Goal: Information Seeking & Learning: Learn about a topic

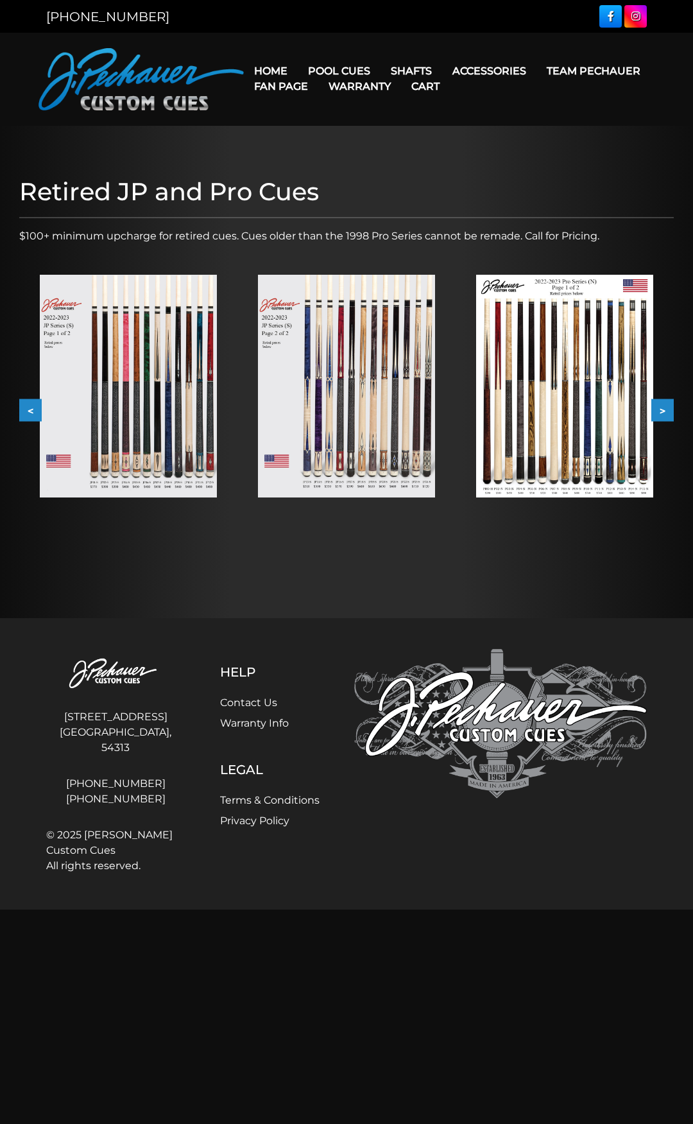
click at [538, 401] on img at bounding box center [564, 386] width 177 height 223
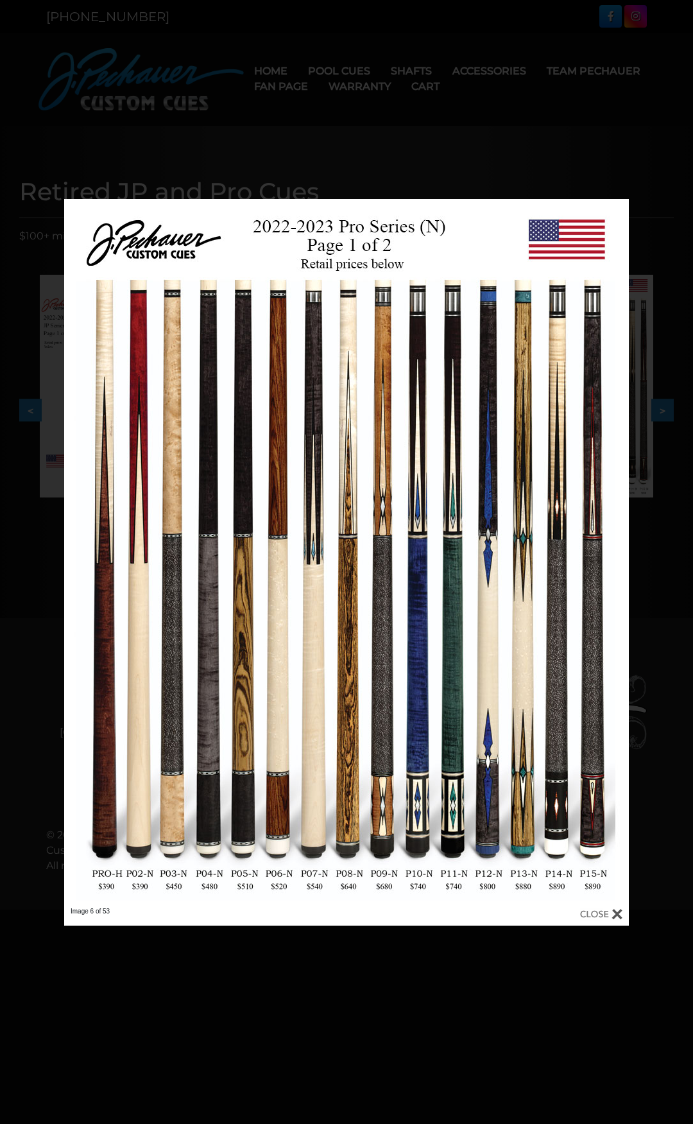
click at [465, 173] on div at bounding box center [346, 562] width 693 height 1124
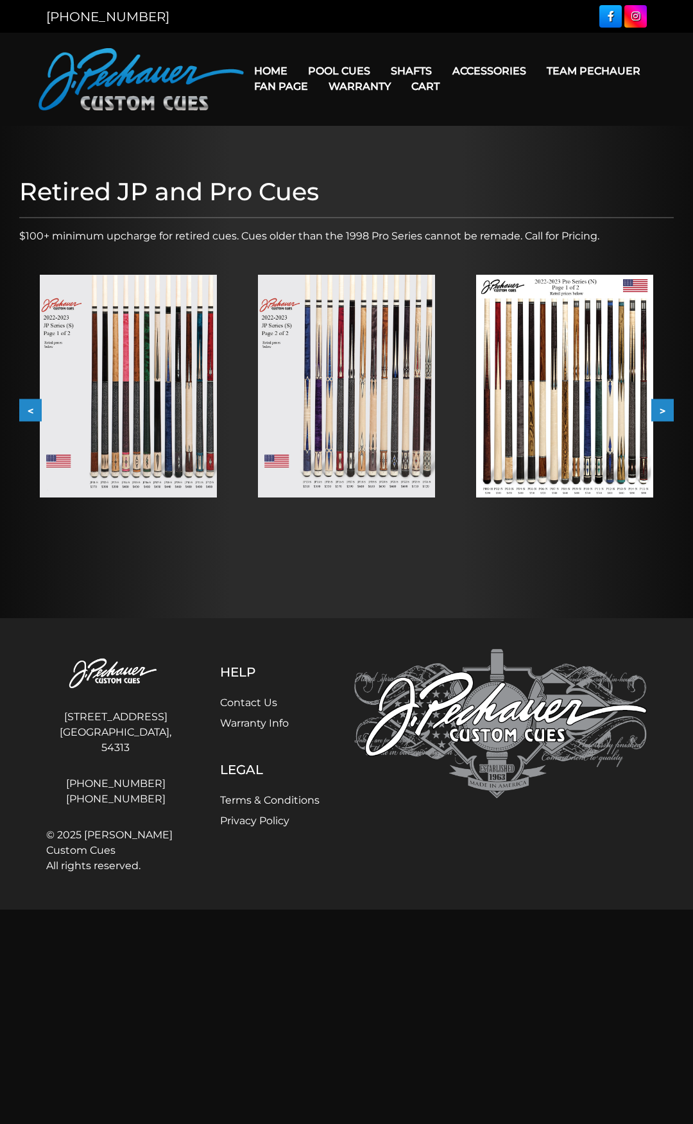
click at [19, 409] on button "<" at bounding box center [30, 410] width 22 height 22
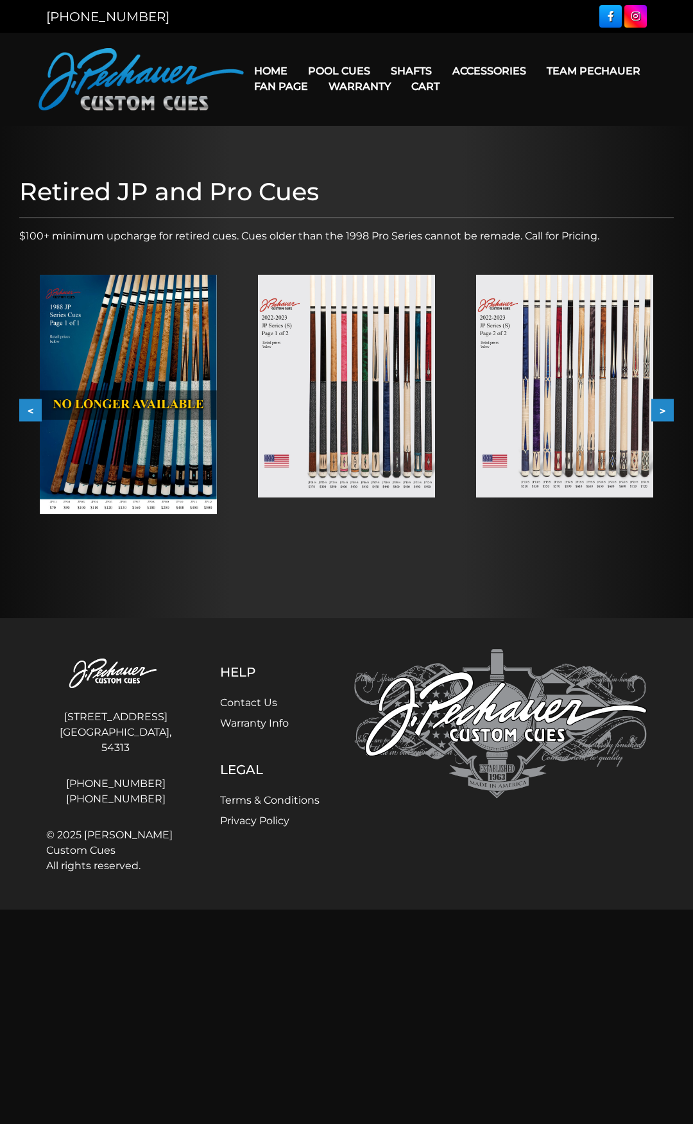
click at [668, 410] on button ">" at bounding box center [662, 410] width 22 height 22
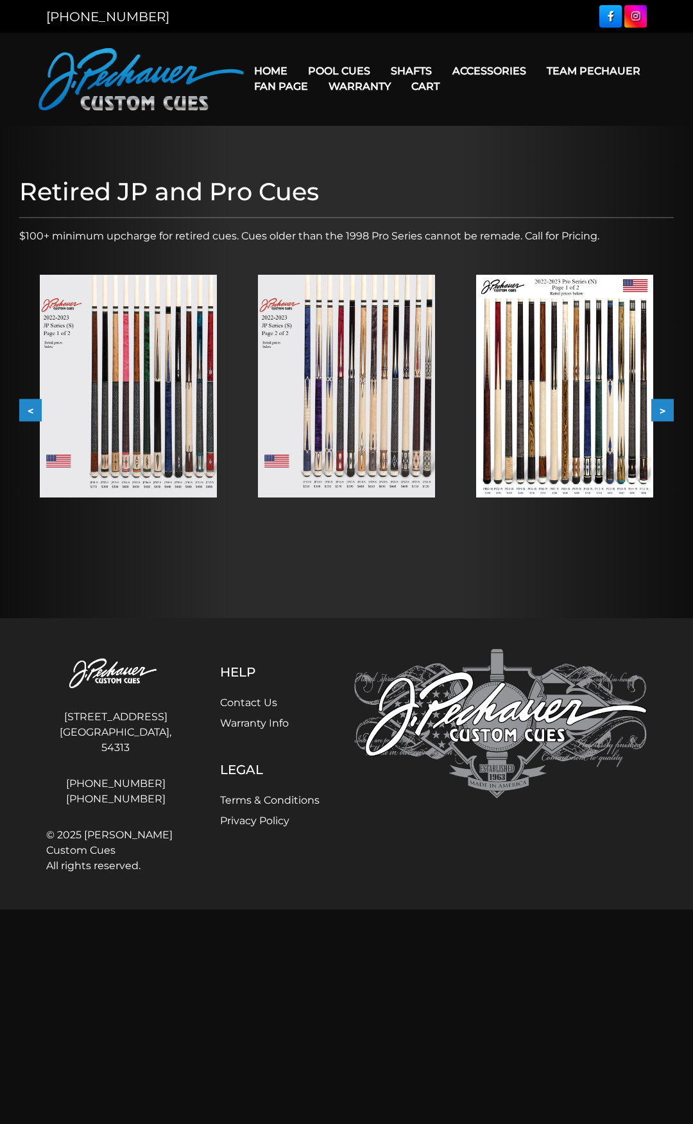
click at [668, 410] on button ">" at bounding box center [662, 410] width 22 height 22
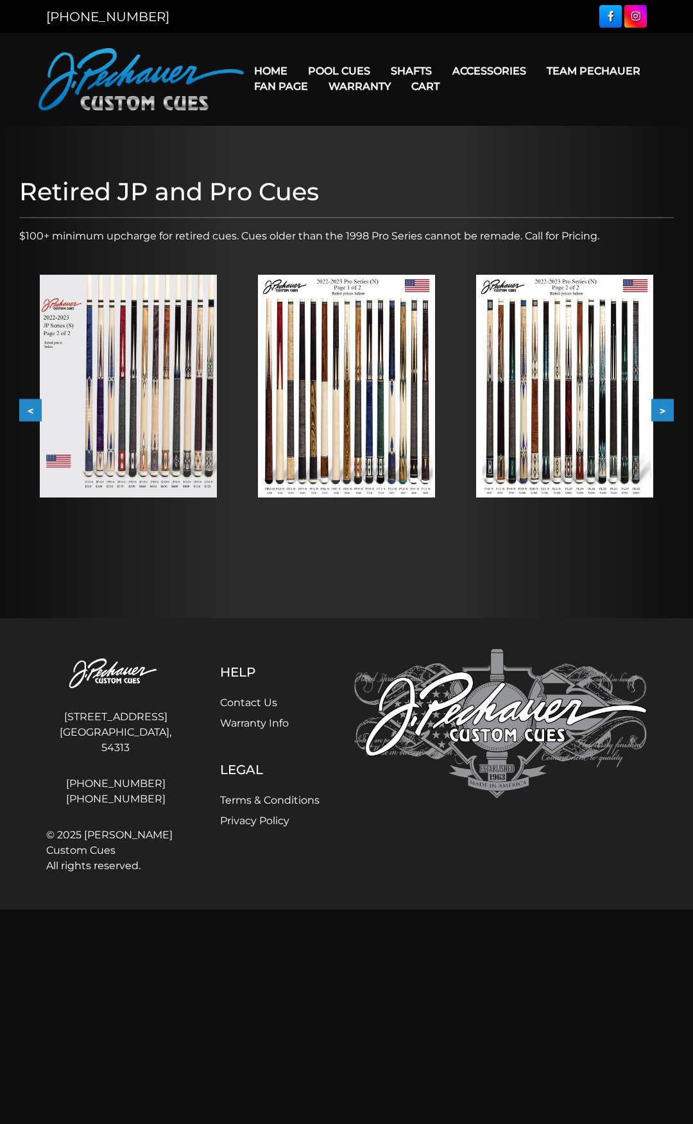
click at [668, 410] on button ">" at bounding box center [662, 410] width 22 height 22
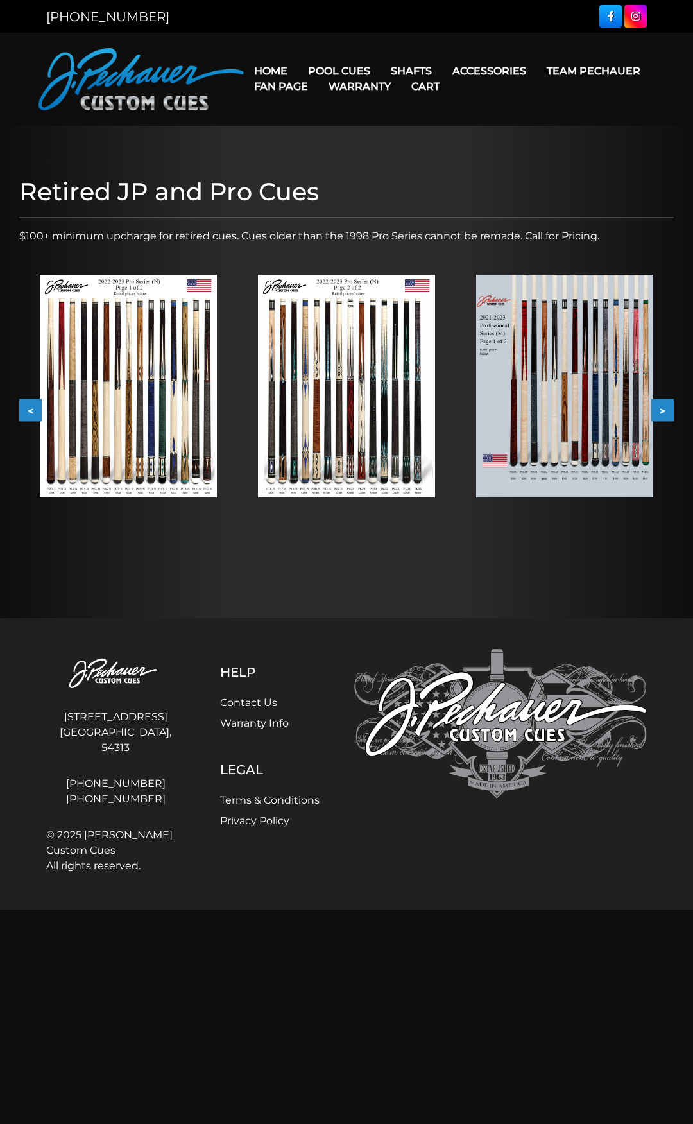
click at [668, 410] on button ">" at bounding box center [662, 410] width 22 height 22
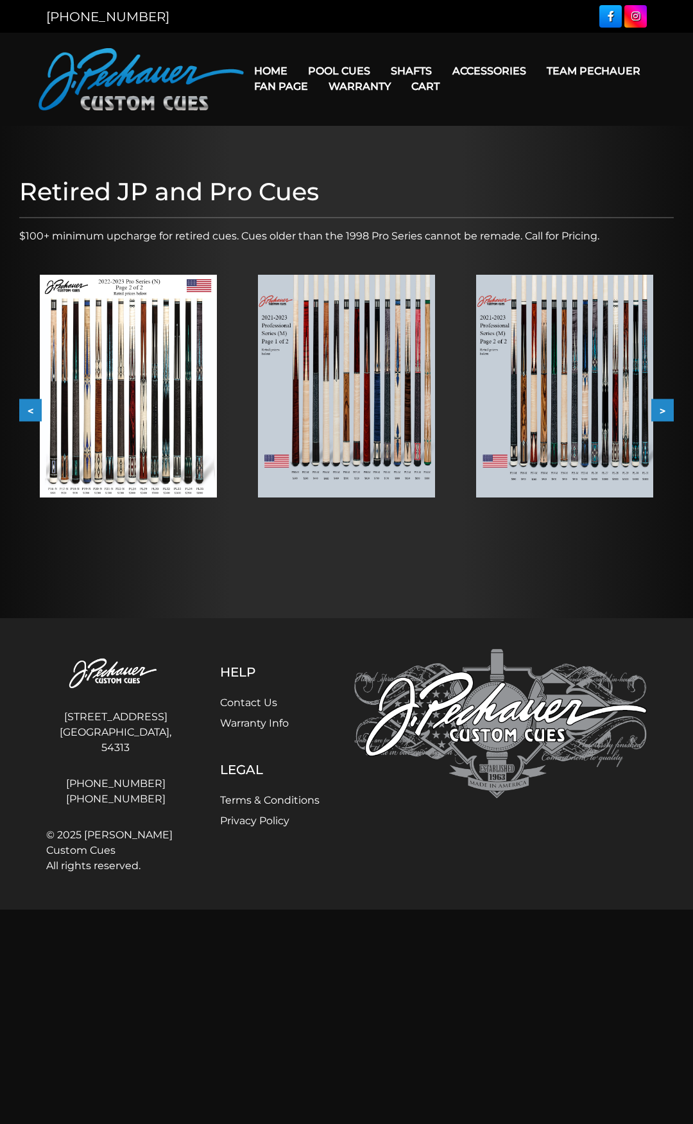
click at [668, 410] on button ">" at bounding box center [662, 410] width 22 height 22
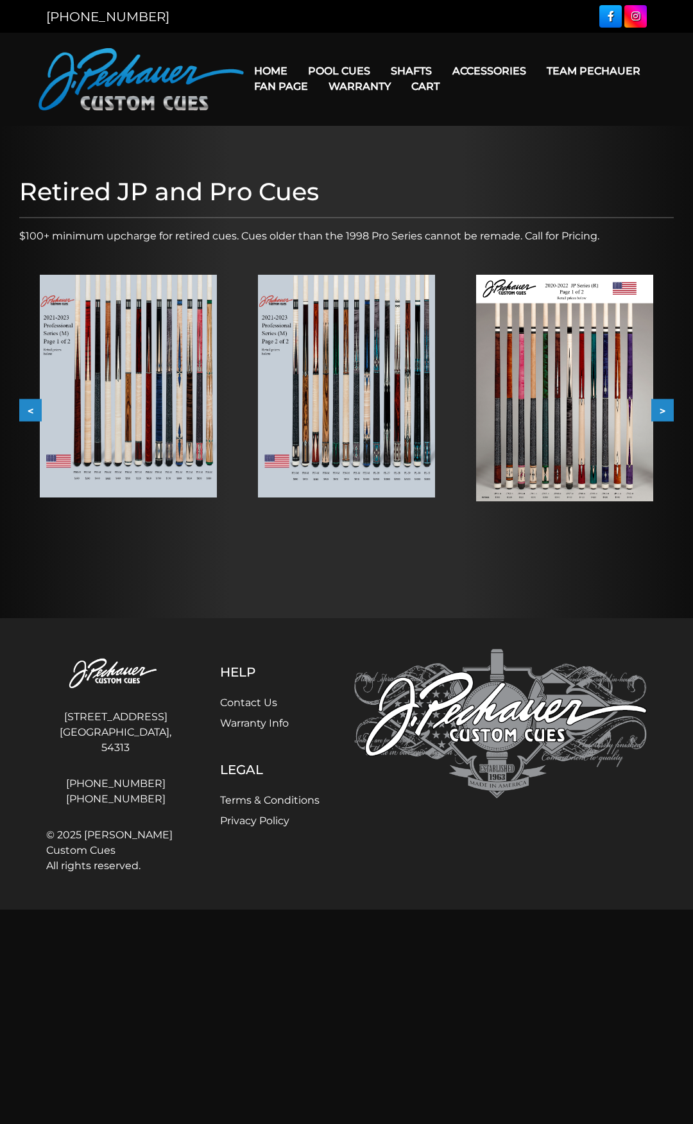
click at [668, 410] on button ">" at bounding box center [662, 410] width 22 height 22
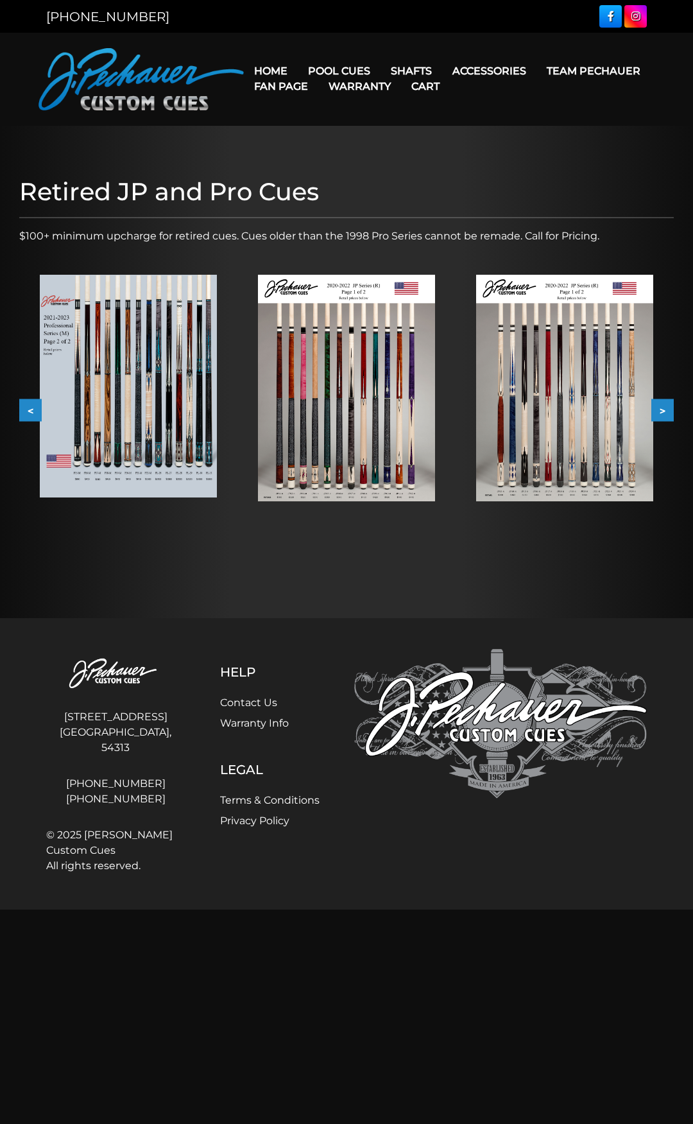
click at [668, 410] on button ">" at bounding box center [662, 410] width 22 height 22
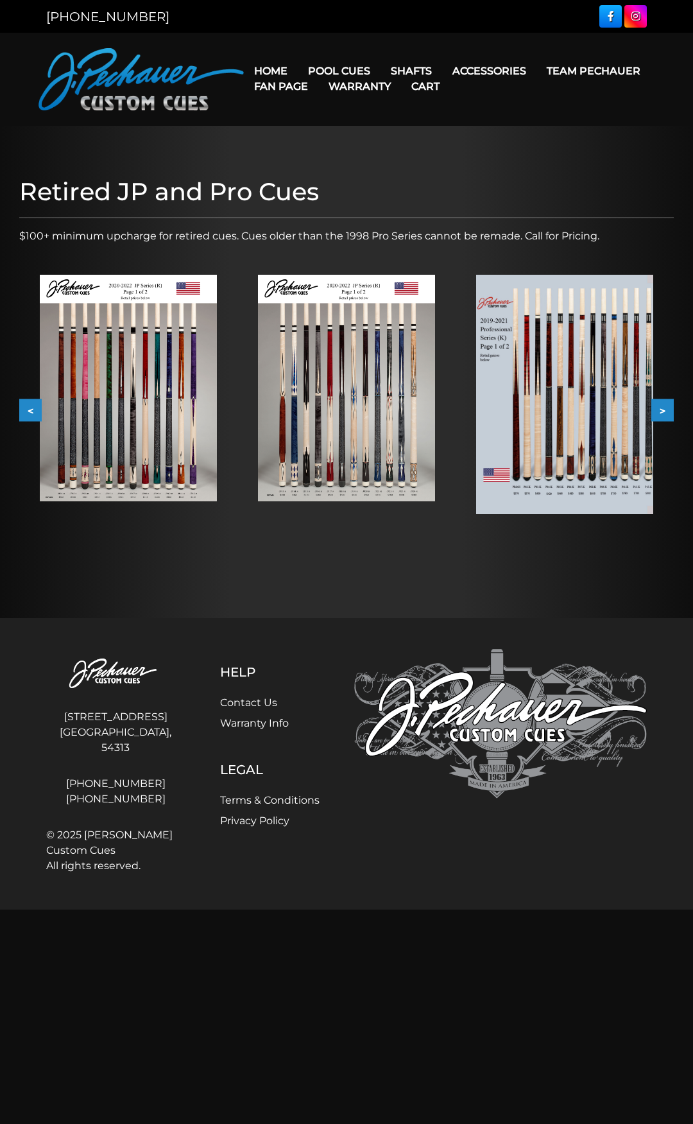
click at [157, 394] on img at bounding box center [128, 388] width 177 height 227
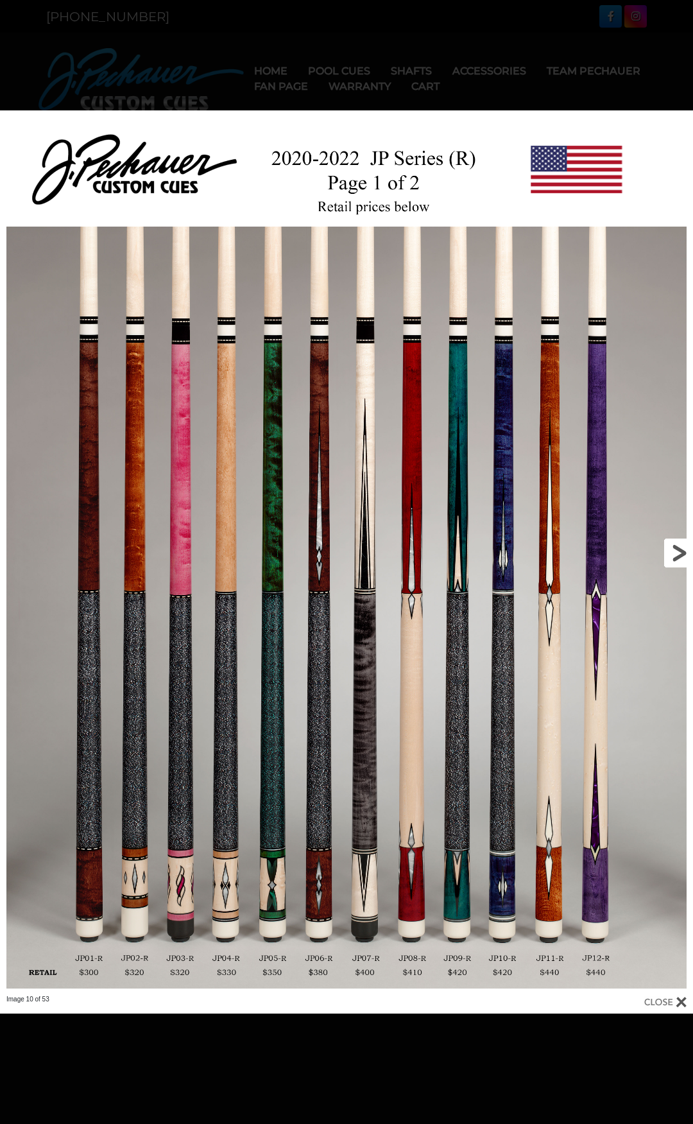
click at [679, 556] on link at bounding box center [537, 552] width 312 height 884
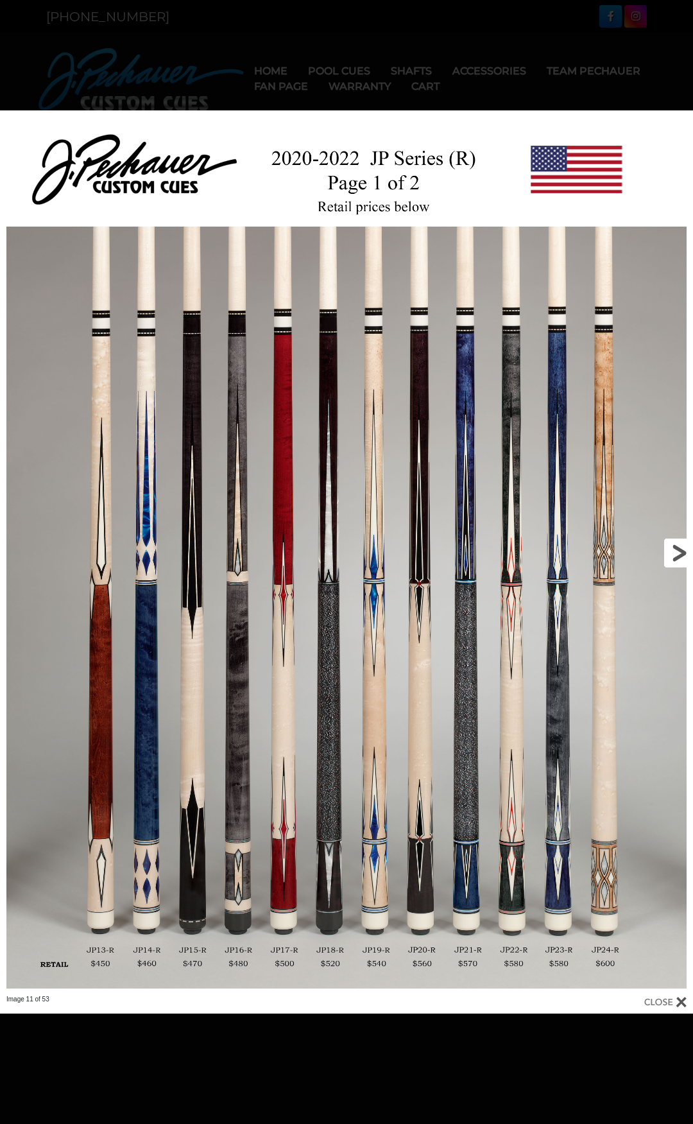
click at [677, 556] on link at bounding box center [537, 552] width 312 height 884
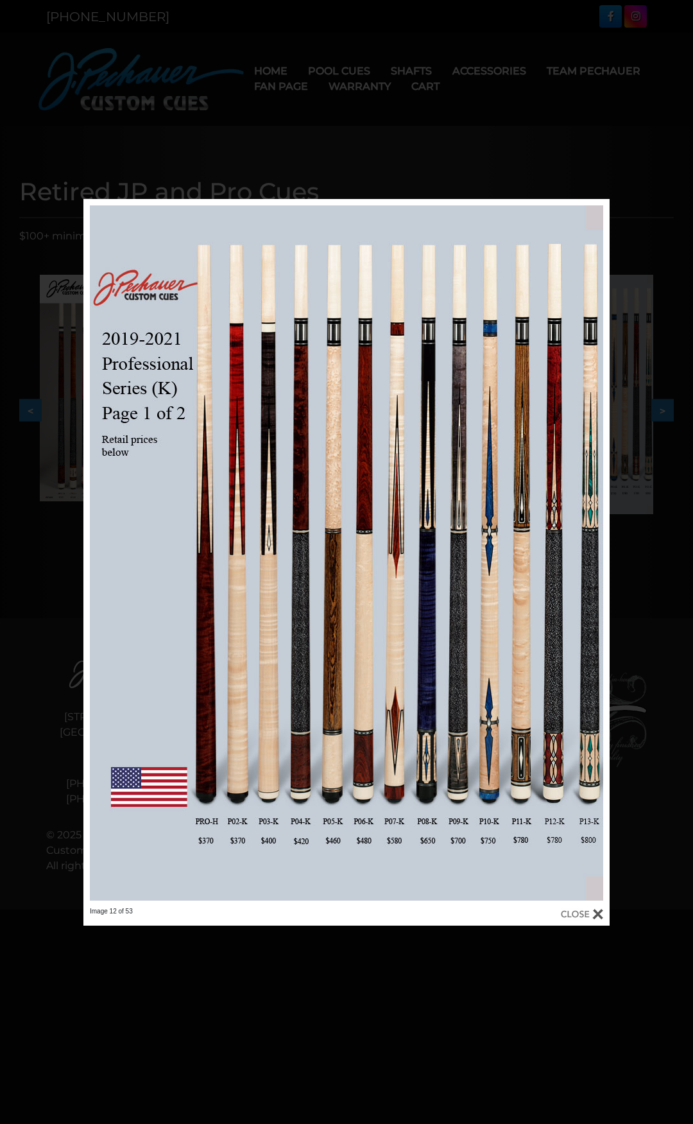
click at [659, 563] on div "Image 12 of 53" at bounding box center [346, 562] width 693 height 726
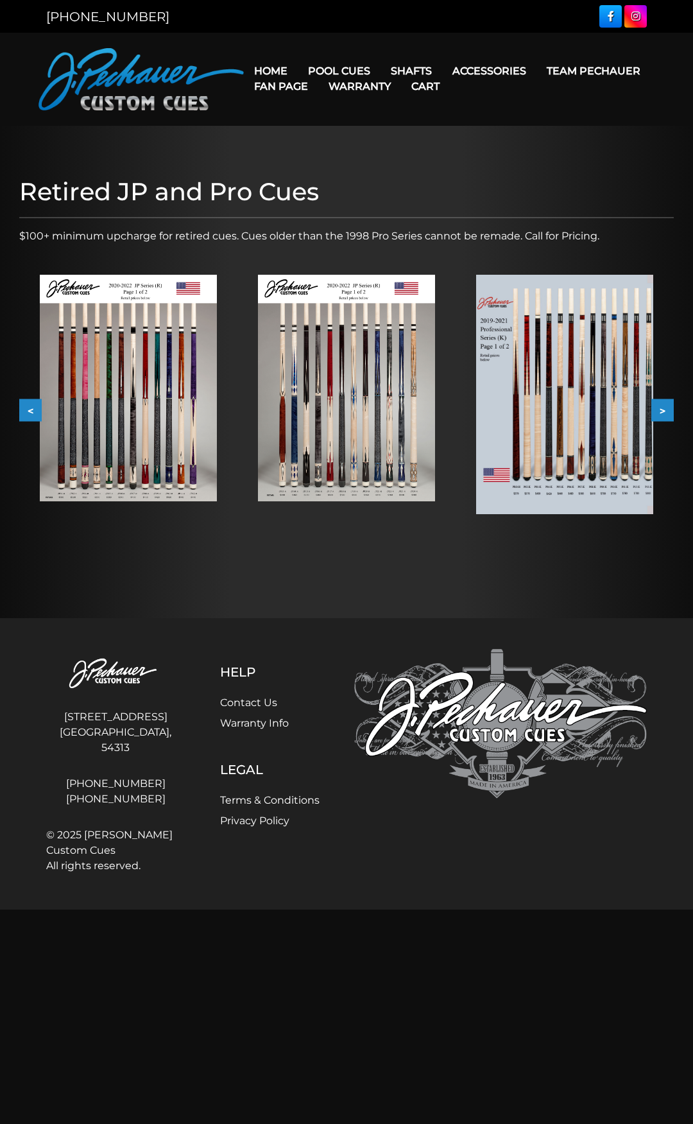
click at [669, 409] on button ">" at bounding box center [662, 410] width 22 height 22
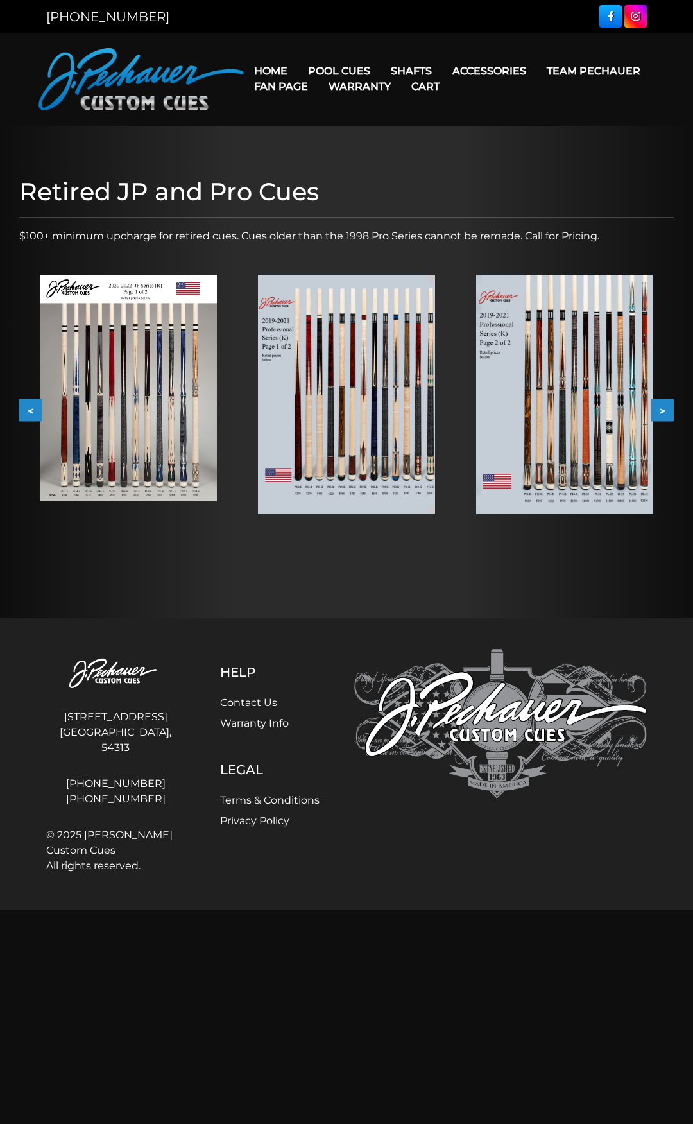
click at [669, 409] on button ">" at bounding box center [662, 410] width 22 height 22
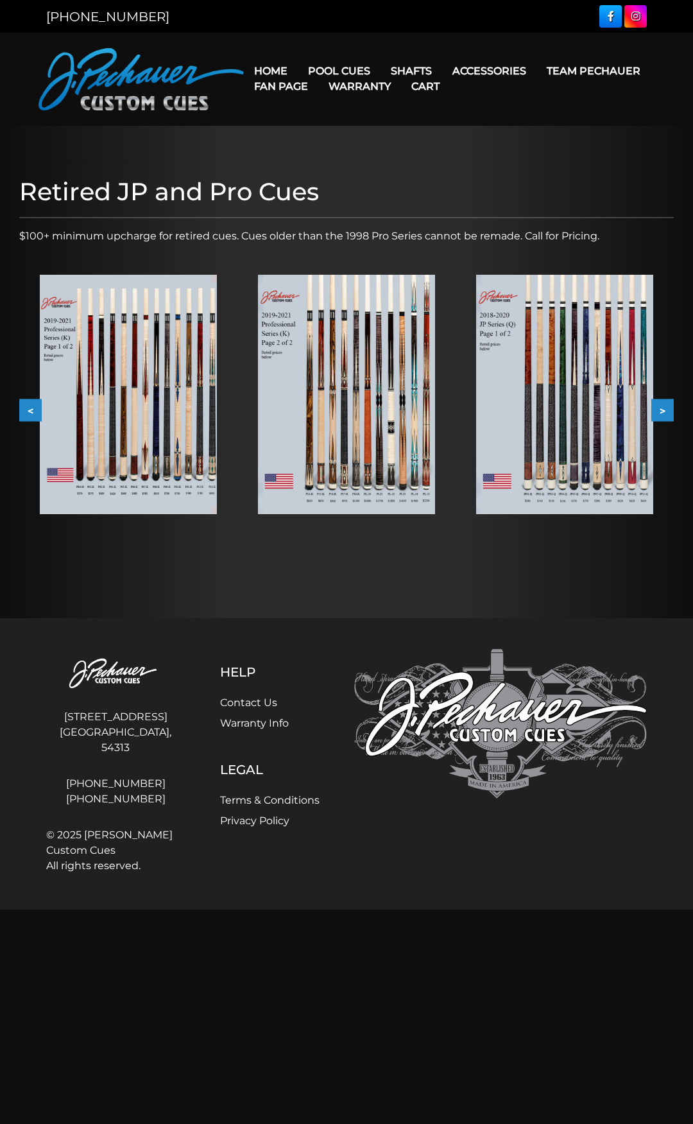
click at [669, 409] on button ">" at bounding box center [662, 410] width 22 height 22
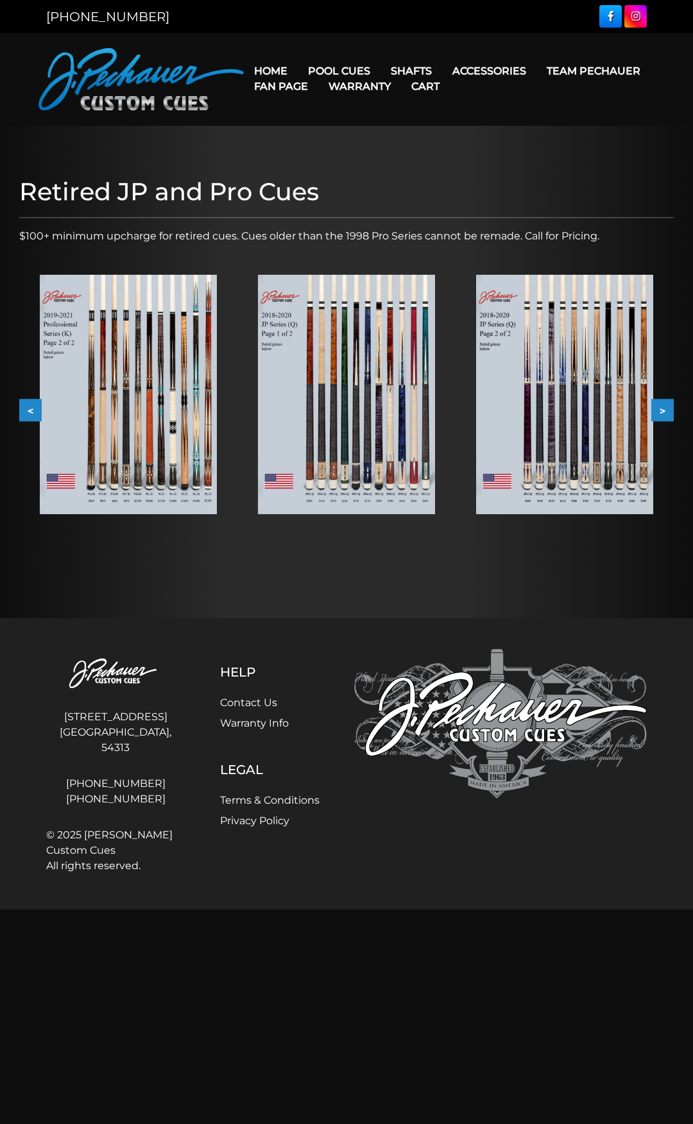
click at [669, 409] on button ">" at bounding box center [662, 410] width 22 height 22
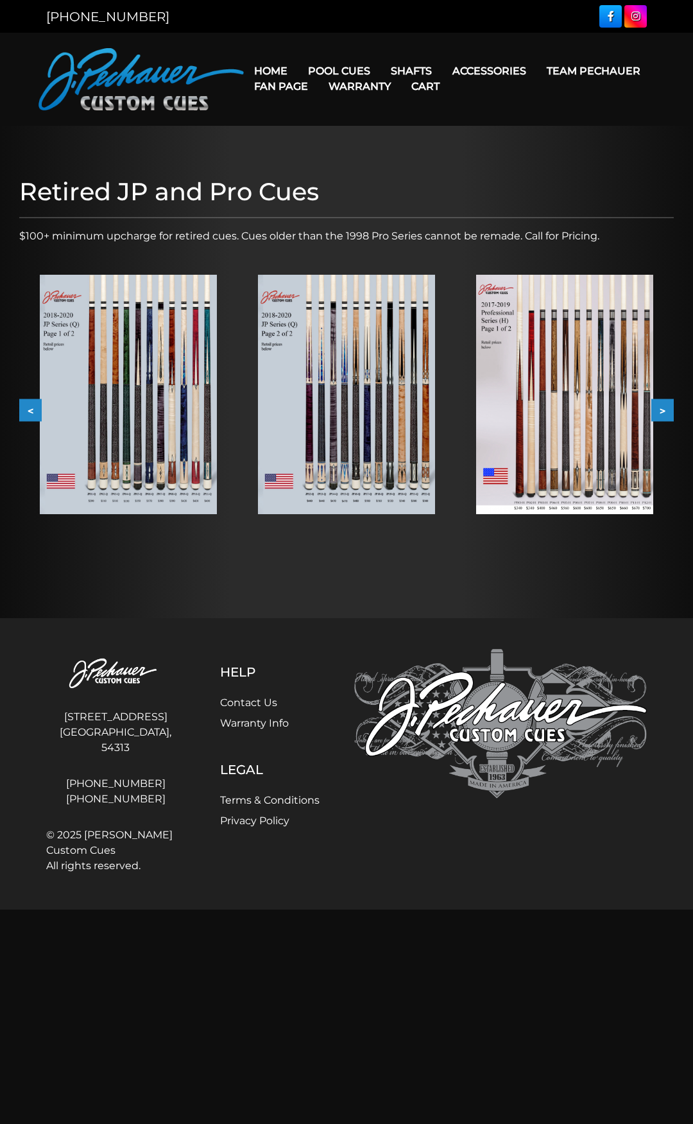
click at [669, 409] on button ">" at bounding box center [662, 410] width 22 height 22
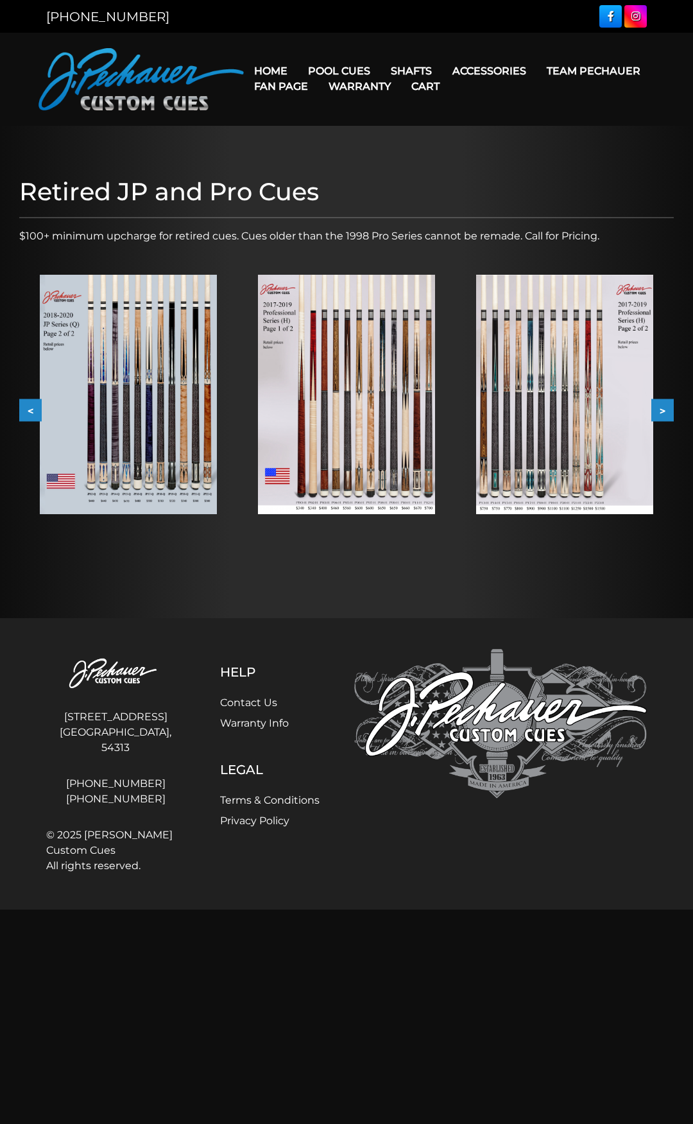
click at [669, 409] on button ">" at bounding box center [662, 410] width 22 height 22
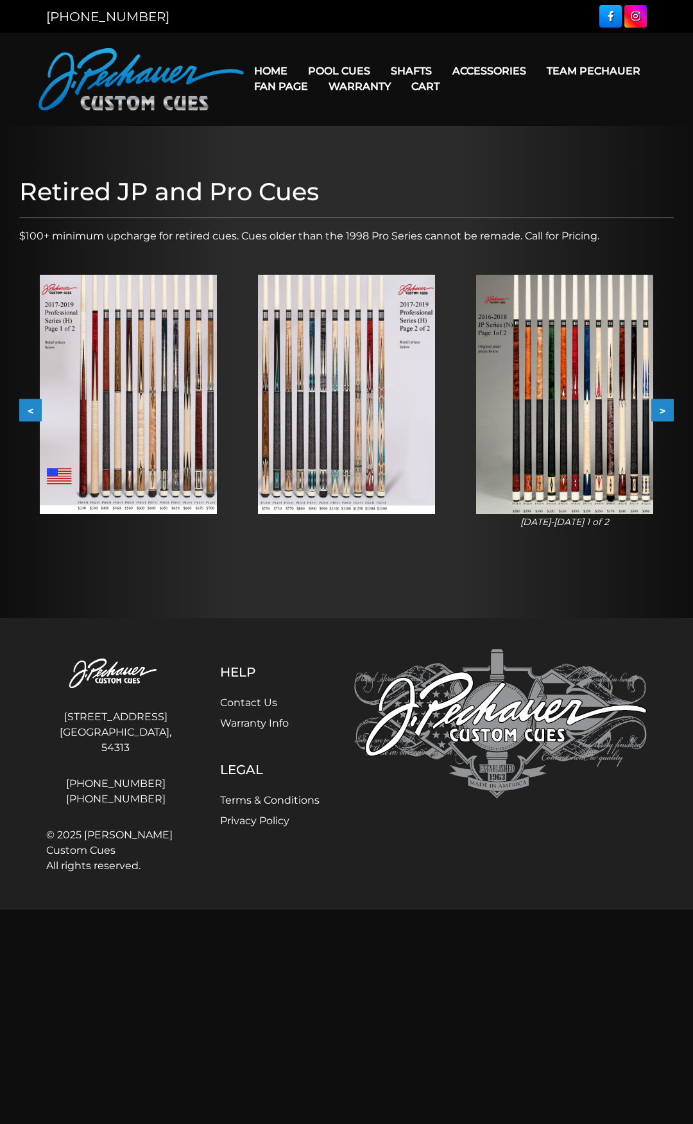
click at [669, 409] on button ">" at bounding box center [662, 410] width 22 height 22
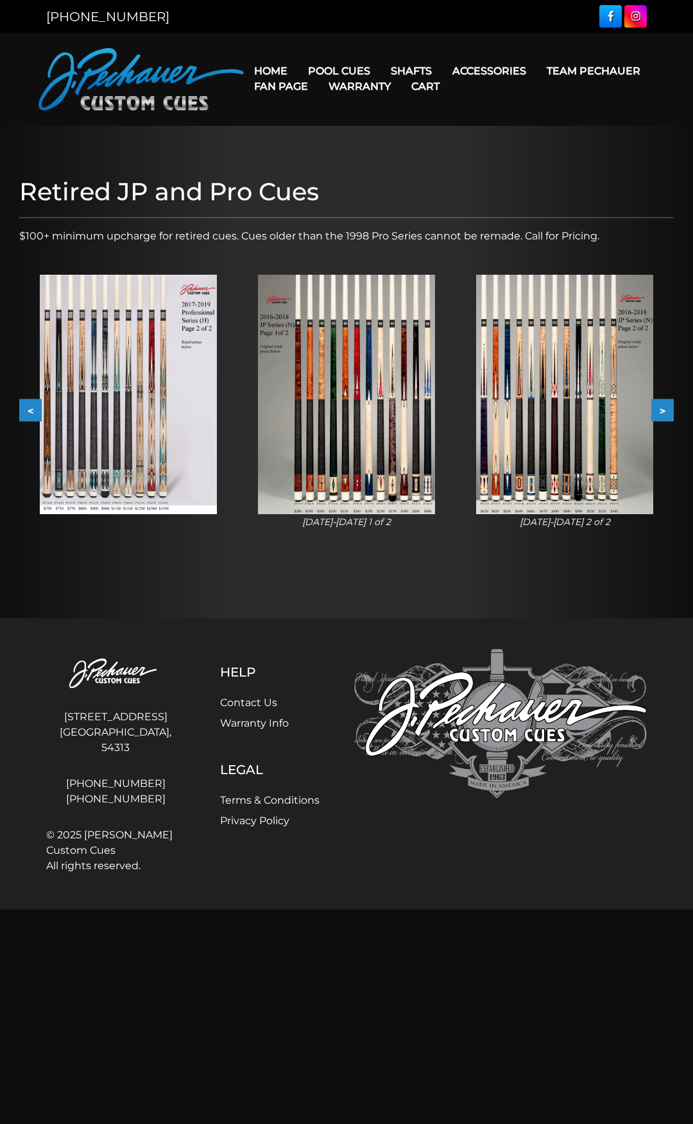
click at [669, 409] on button ">" at bounding box center [662, 410] width 22 height 22
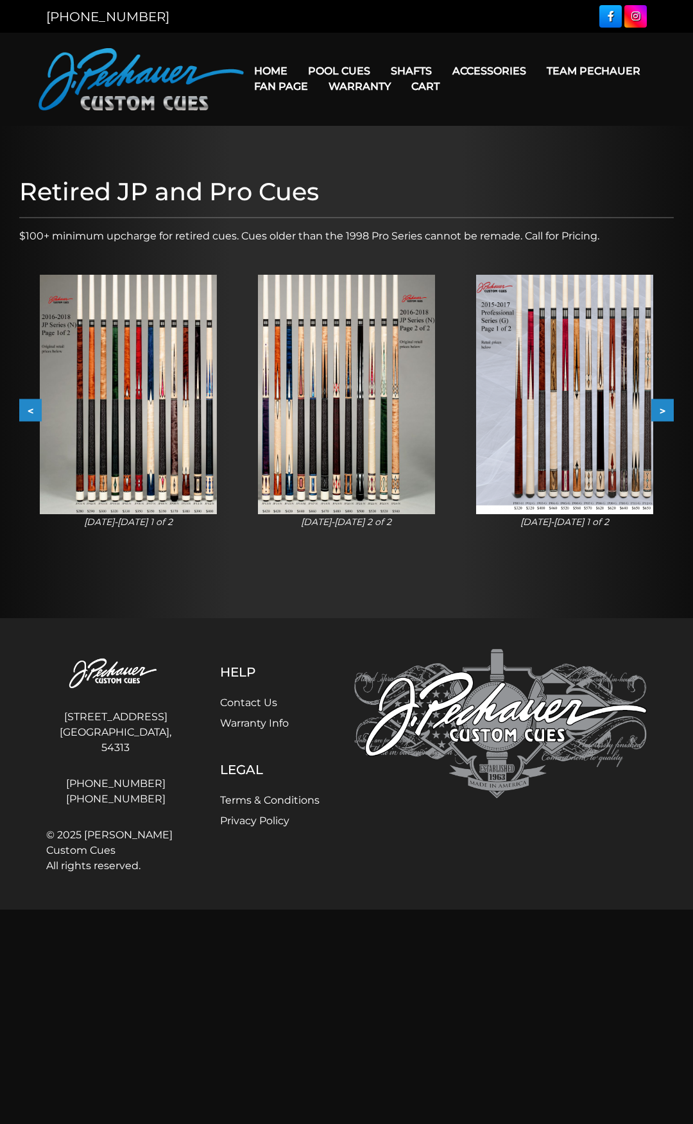
click at [669, 409] on button ">" at bounding box center [662, 410] width 22 height 22
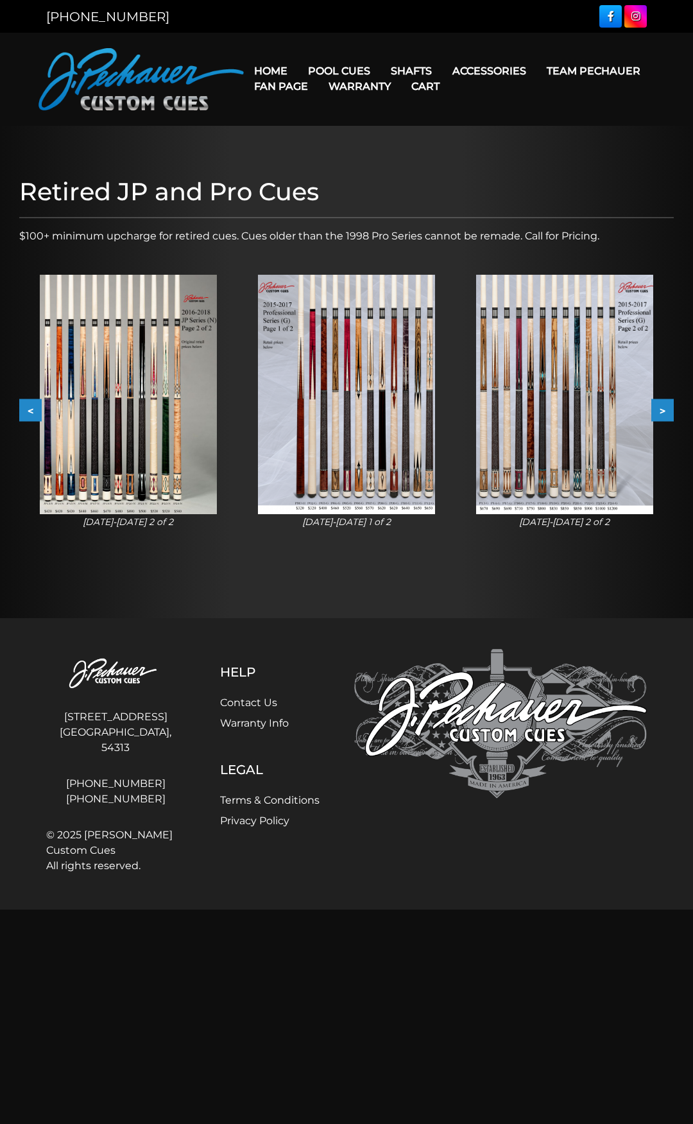
click at [669, 409] on button ">" at bounding box center [662, 410] width 22 height 22
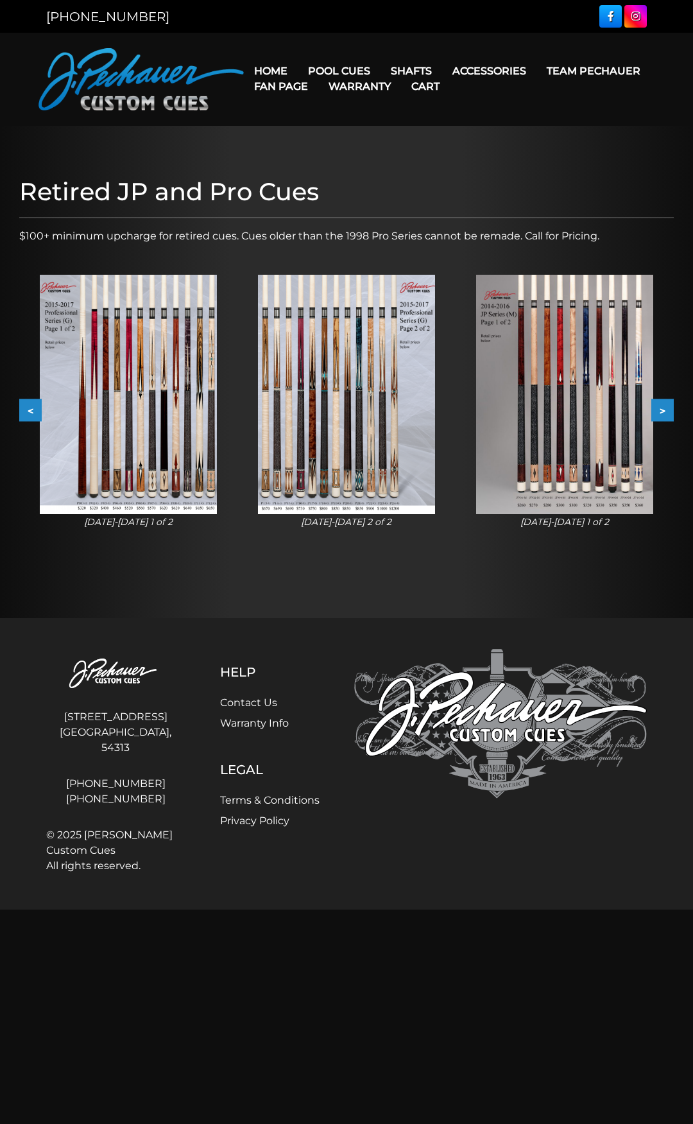
click at [669, 409] on button ">" at bounding box center [662, 410] width 22 height 22
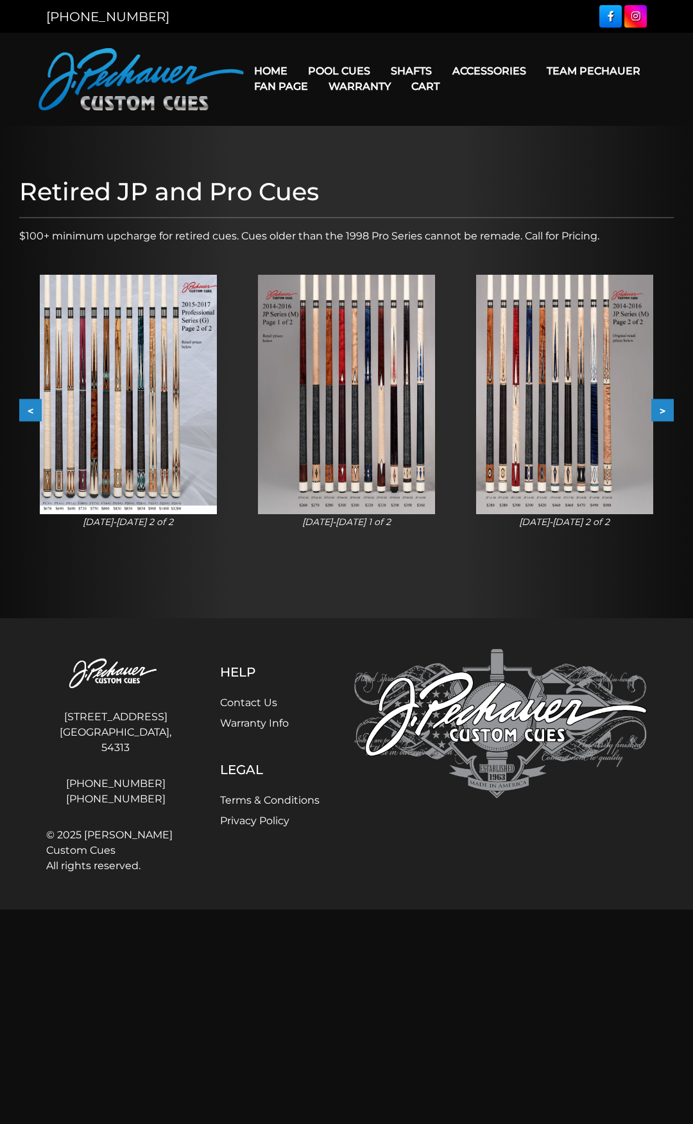
click at [354, 422] on img at bounding box center [346, 395] width 177 height 240
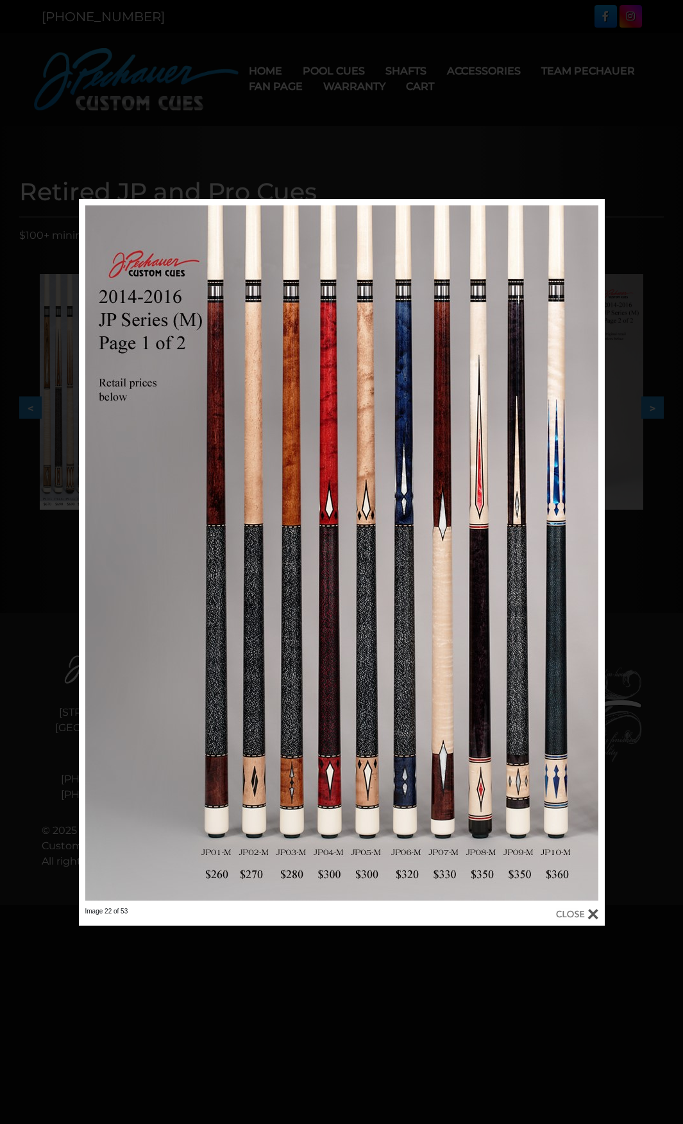
click at [636, 577] on div "Image 22 of 53" at bounding box center [341, 562] width 683 height 726
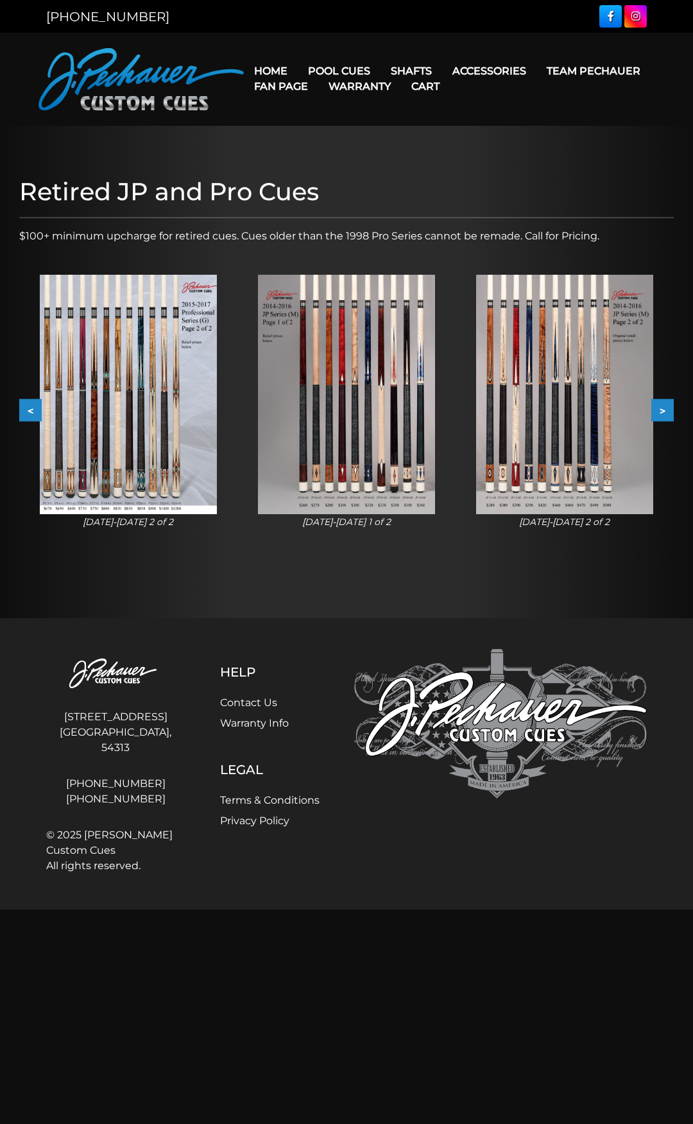
click at [659, 411] on button ">" at bounding box center [662, 410] width 22 height 22
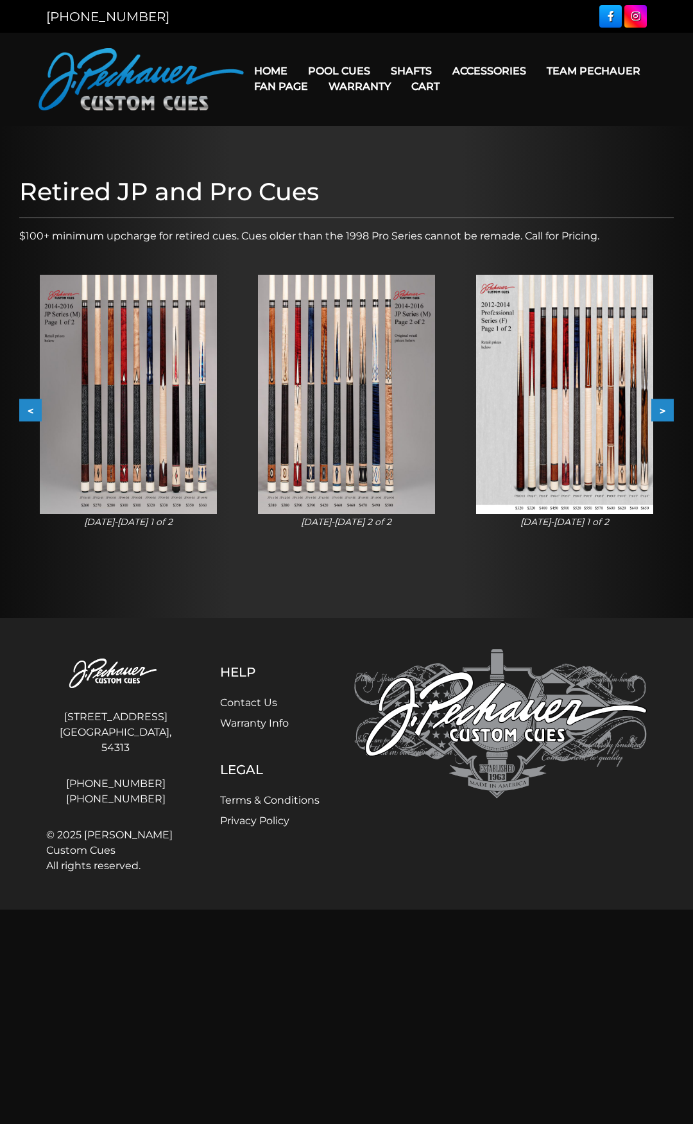
click at [660, 411] on button ">" at bounding box center [662, 410] width 22 height 22
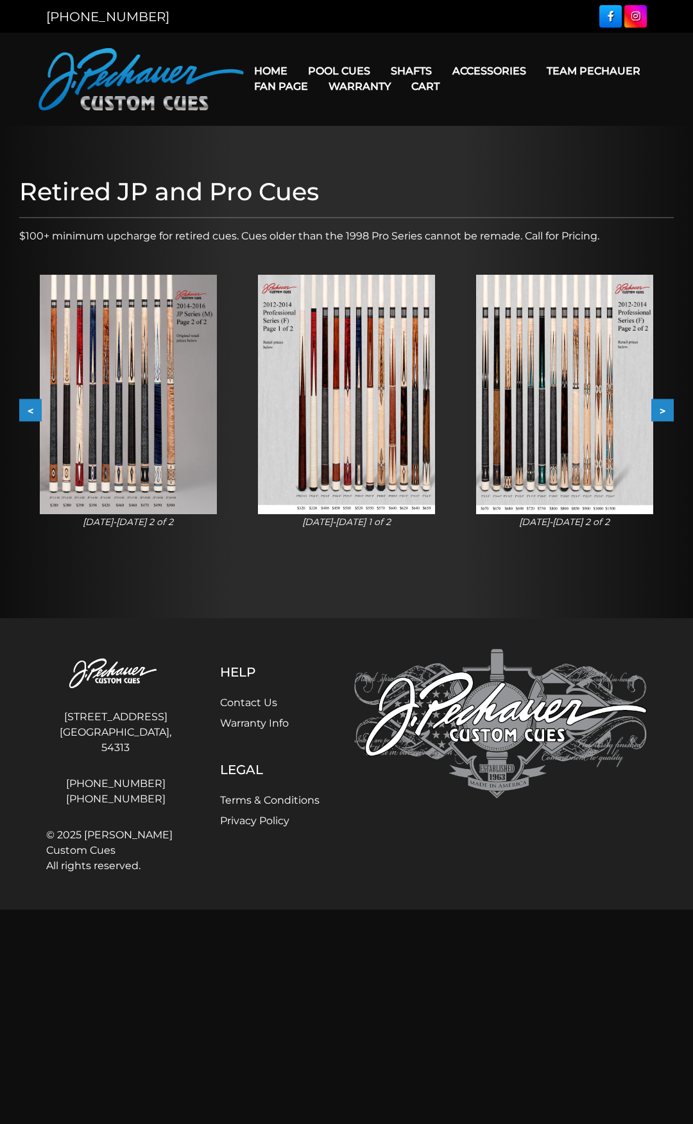
click at [660, 411] on button ">" at bounding box center [662, 410] width 22 height 22
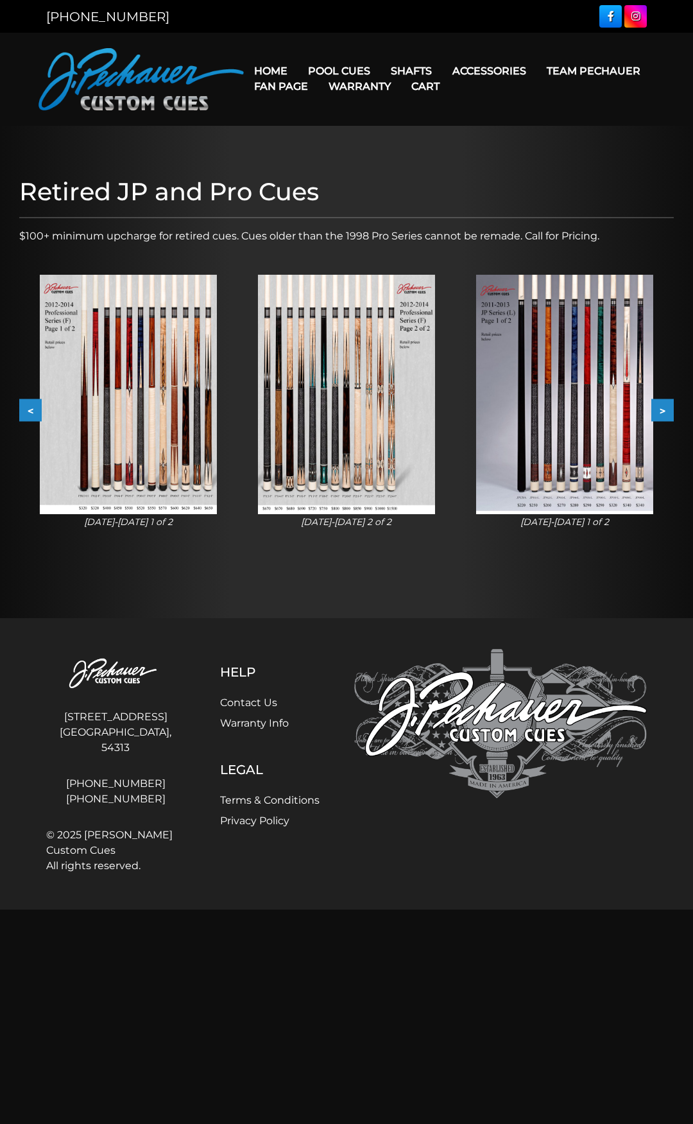
click at [660, 411] on button ">" at bounding box center [662, 410] width 22 height 22
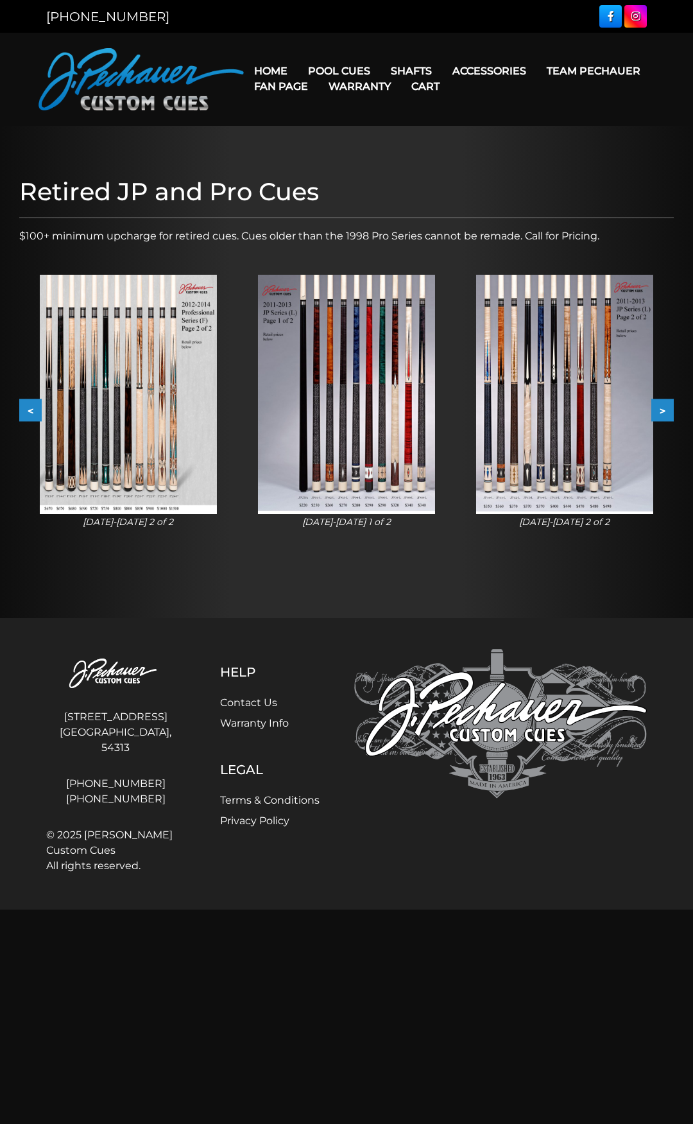
click at [674, 404] on div "Retired JP and Pro Cues $100+ minimum upcharge for retired cues. Cues older tha…" at bounding box center [346, 372] width 667 height 402
click at [667, 404] on button ">" at bounding box center [662, 410] width 22 height 22
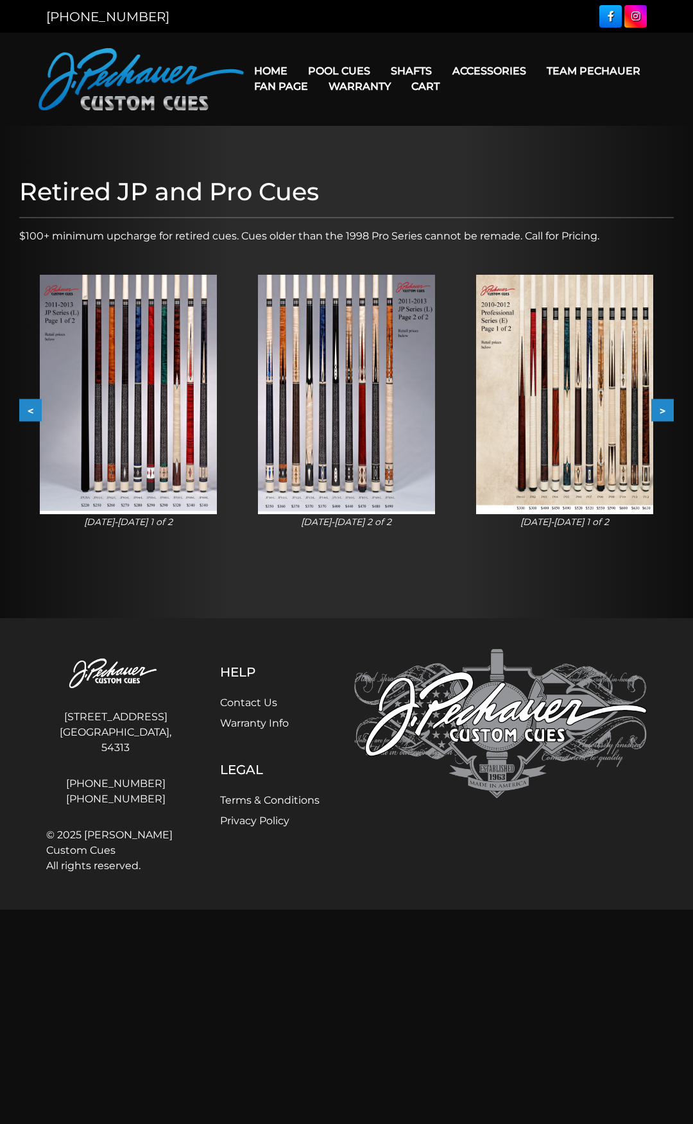
click at [566, 393] on img at bounding box center [564, 395] width 177 height 240
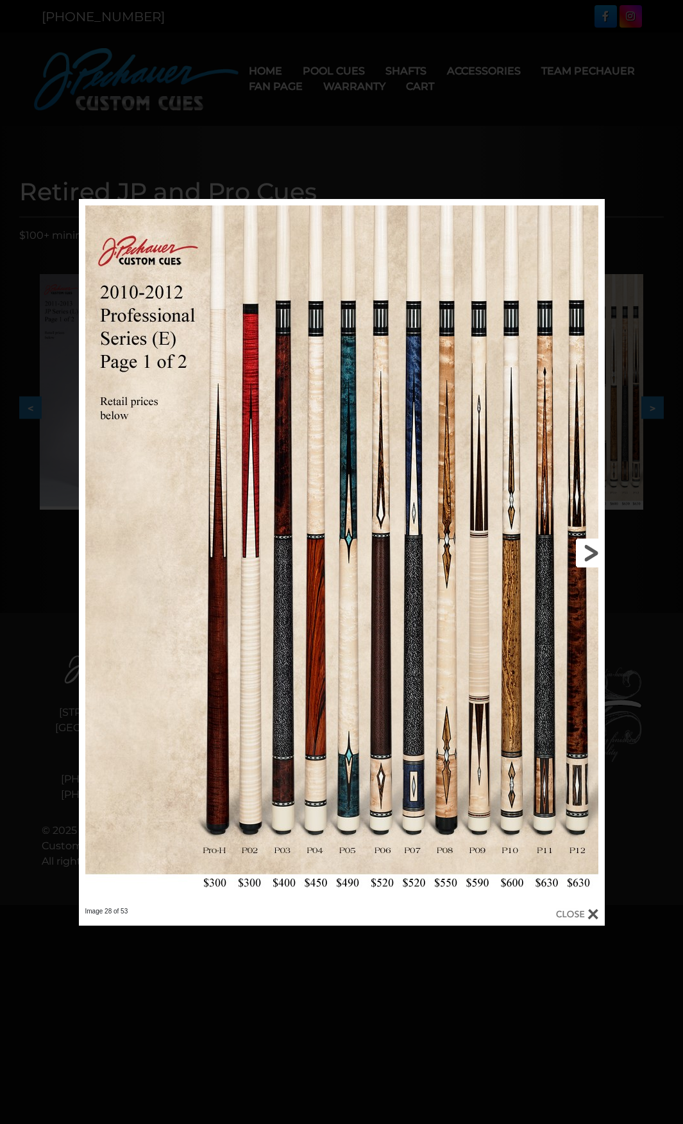
click at [586, 561] on link at bounding box center [486, 553] width 237 height 708
